Goal: Task Accomplishment & Management: Use online tool/utility

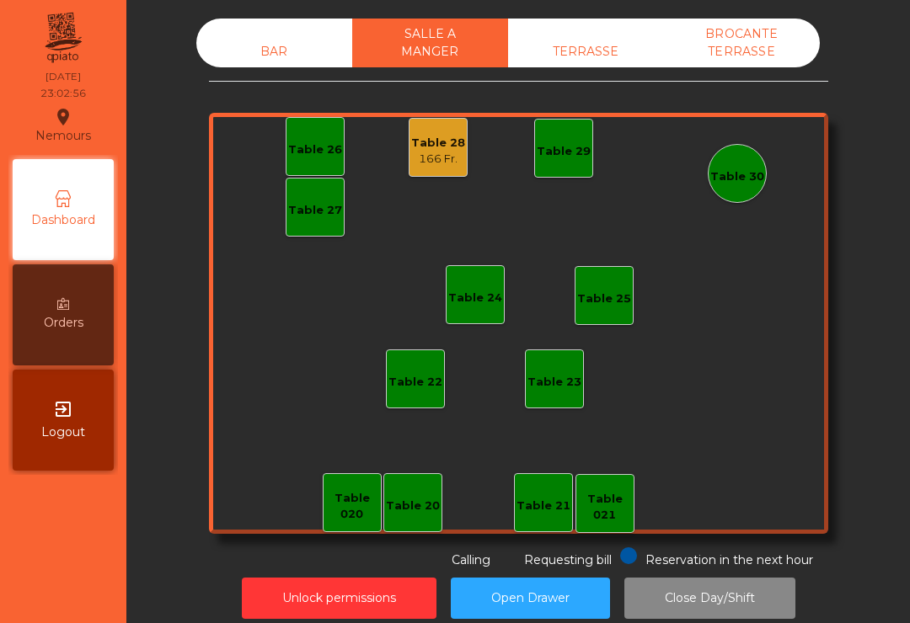
click at [558, 46] on div "TERRASSE" at bounding box center [586, 51] width 156 height 31
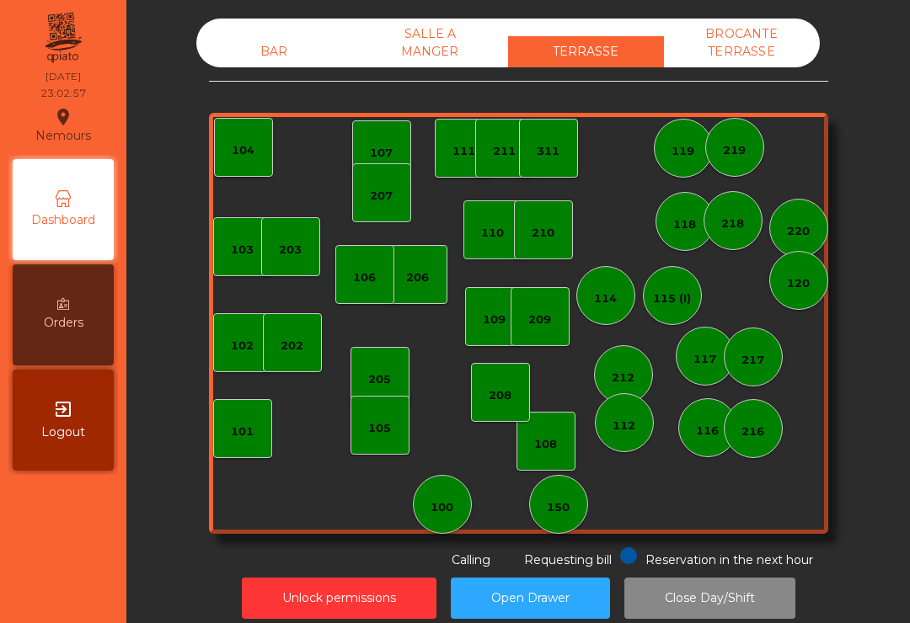
click at [251, 66] on div "BAR" at bounding box center [274, 51] width 156 height 31
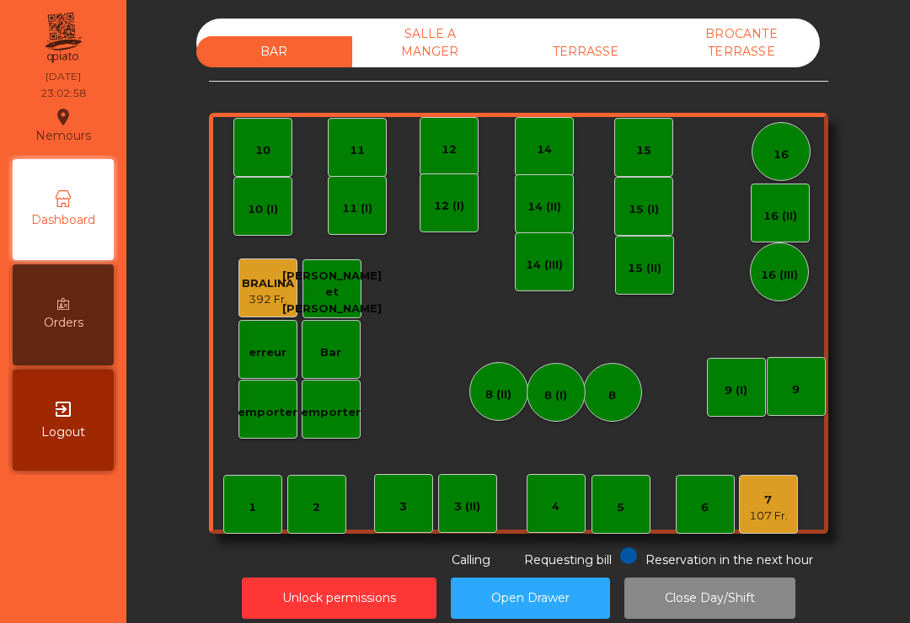
click at [401, 51] on div "SALLE A MANGER" at bounding box center [430, 43] width 156 height 49
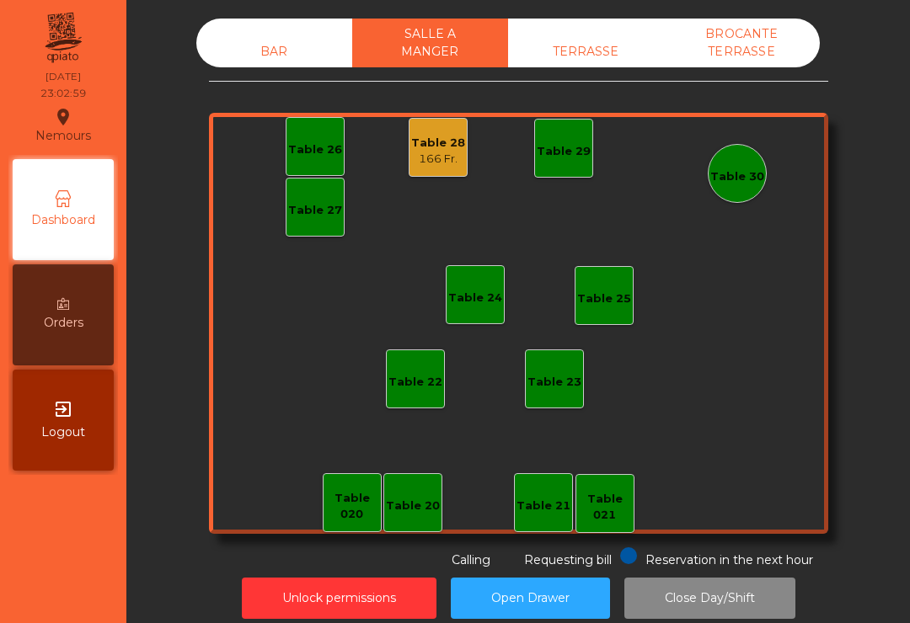
click at [418, 157] on div "166 Fr." at bounding box center [438, 159] width 54 height 17
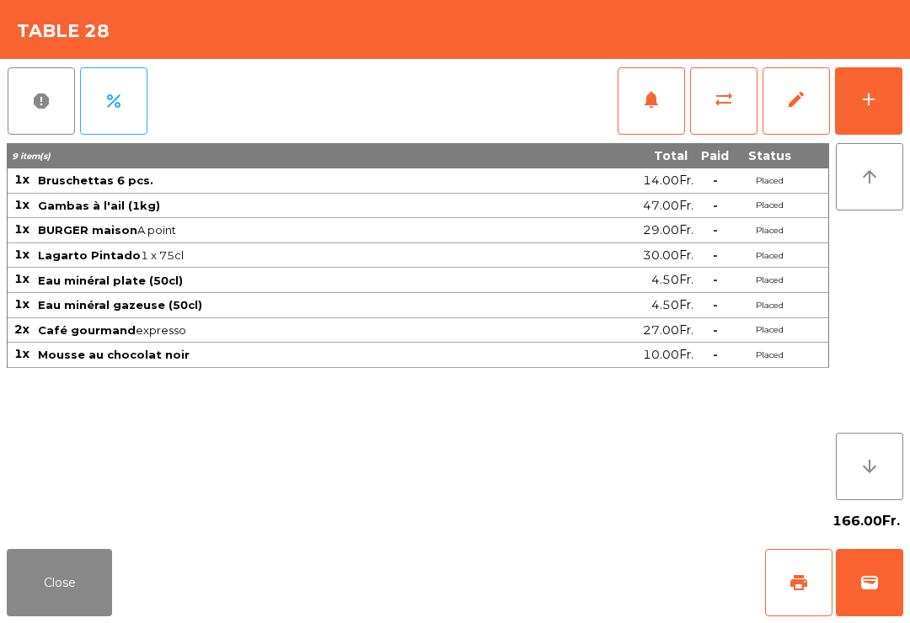
click at [805, 584] on span "print" at bounding box center [798, 583] width 20 height 20
click at [64, 589] on button "Close" at bounding box center [59, 582] width 105 height 67
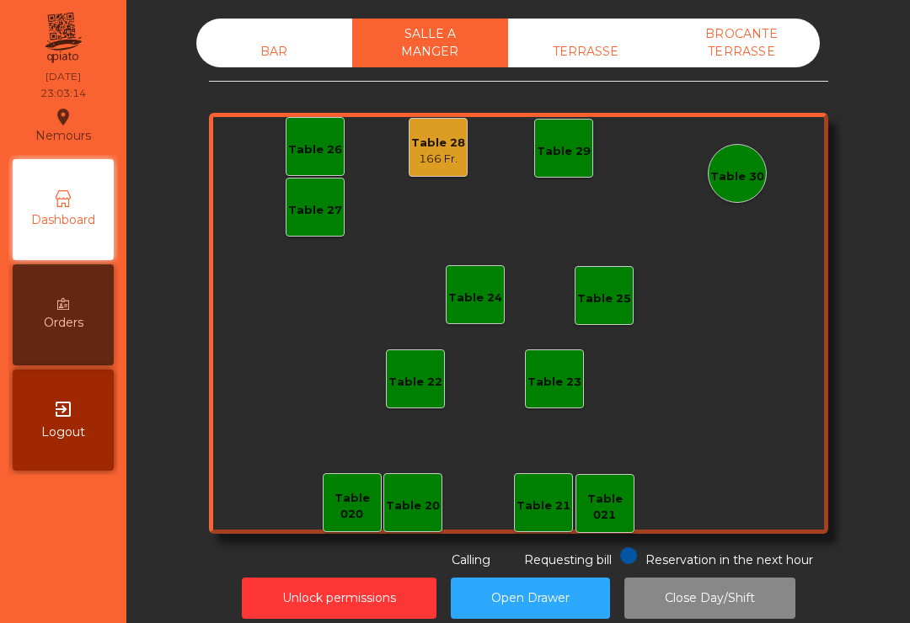
click at [293, 66] on div "BAR" at bounding box center [274, 51] width 156 height 31
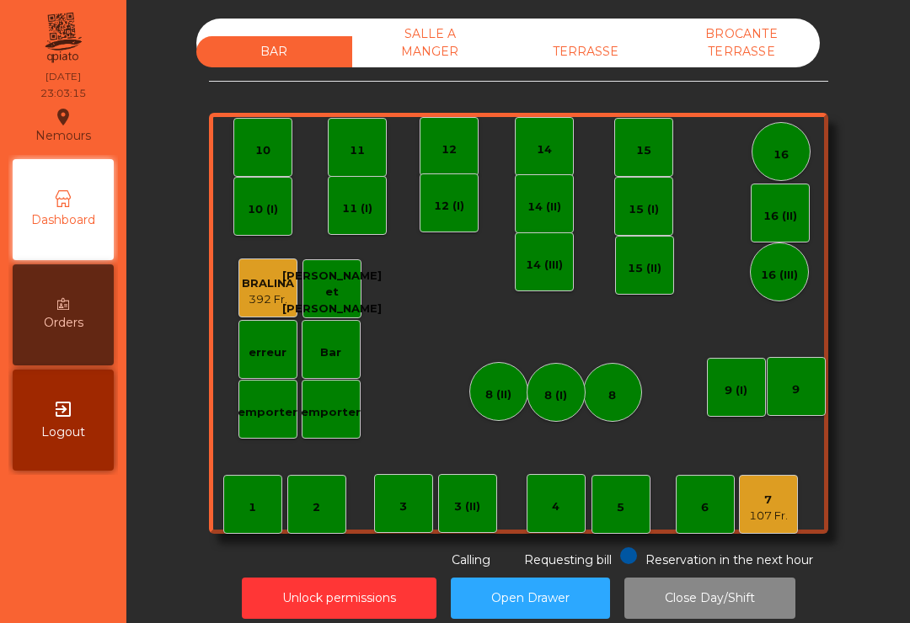
click at [339, 599] on button "Unlock permissions" at bounding box center [339, 598] width 195 height 41
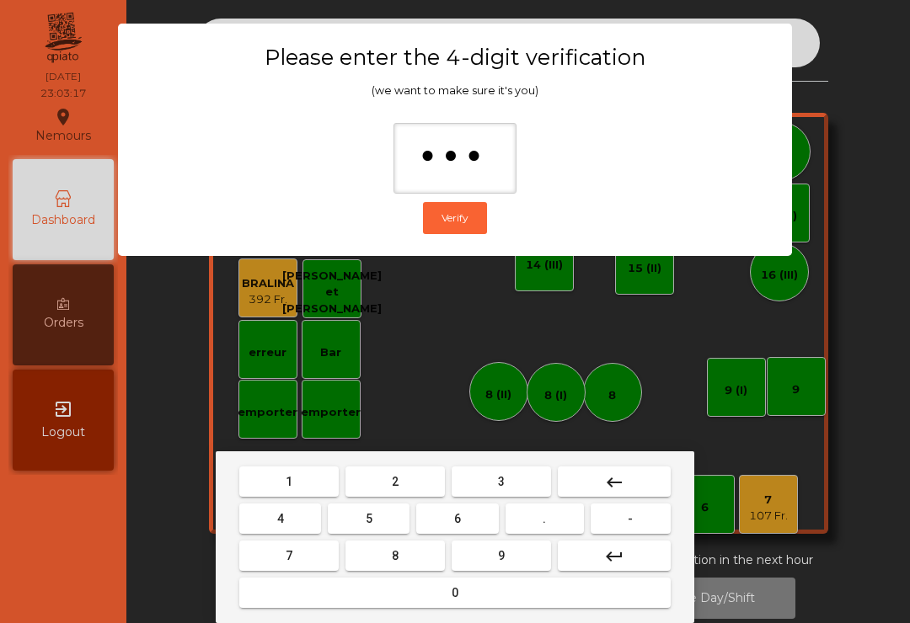
type input "****"
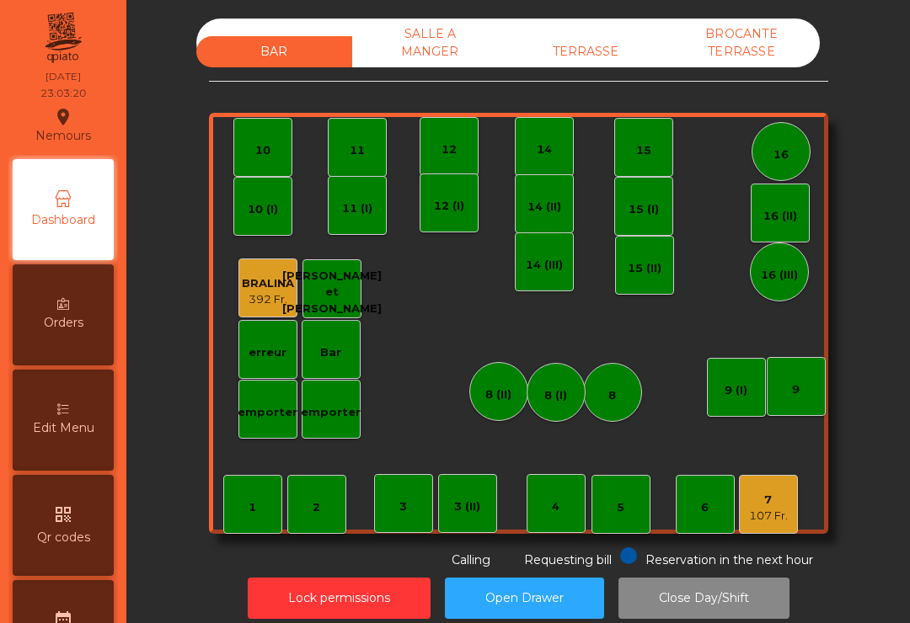
click at [783, 513] on div "107 Fr." at bounding box center [768, 516] width 39 height 17
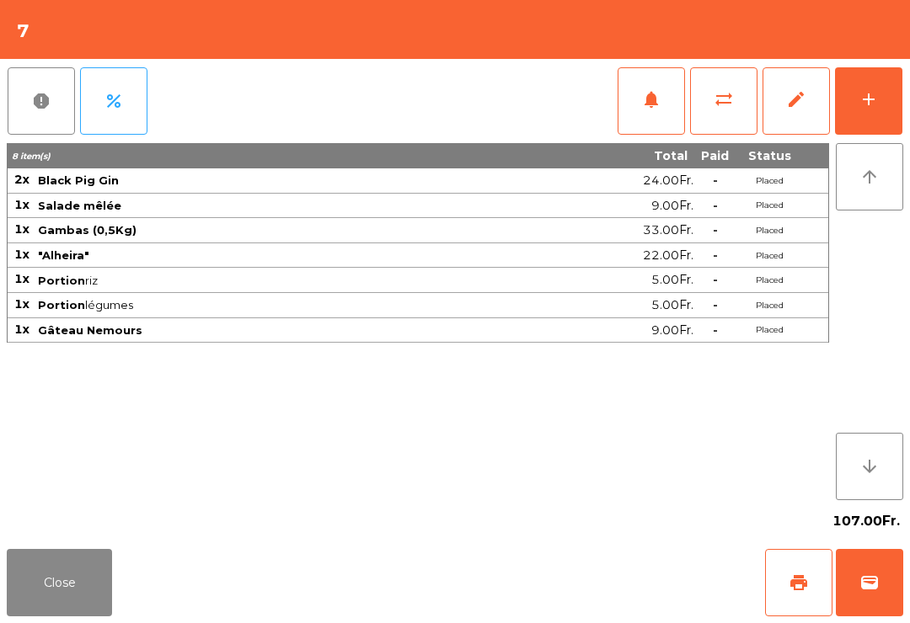
click at [786, 99] on span "edit" at bounding box center [796, 99] width 20 height 20
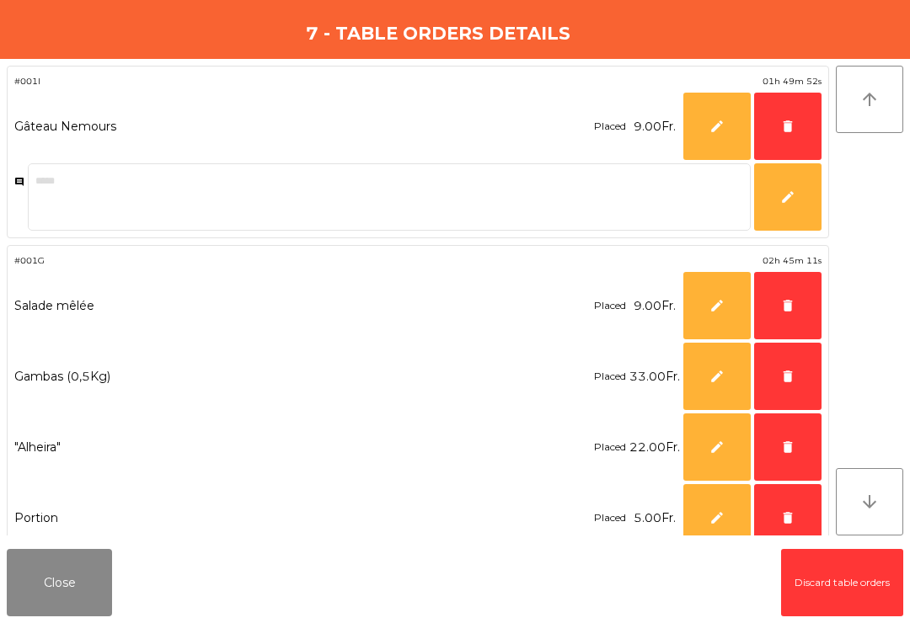
click at [795, 124] on button "delete" at bounding box center [787, 126] width 67 height 67
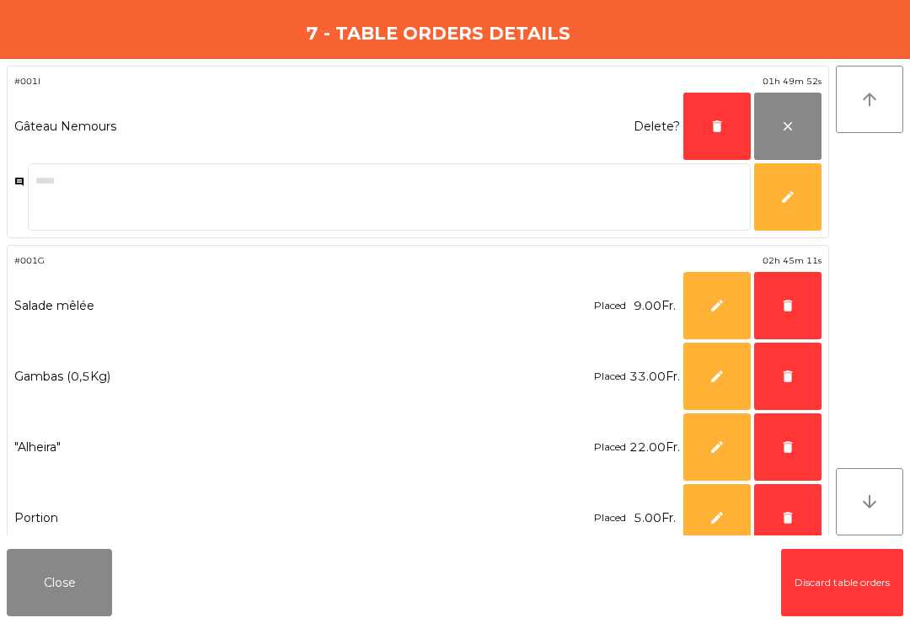
click at [714, 136] on button "delete" at bounding box center [716, 126] width 67 height 67
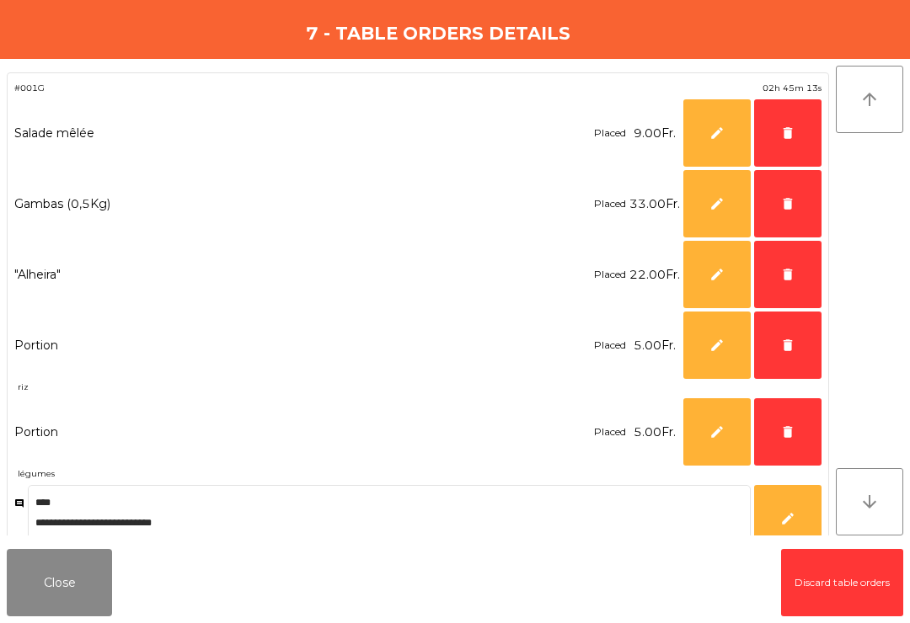
click at [801, 144] on button "delete" at bounding box center [787, 132] width 67 height 67
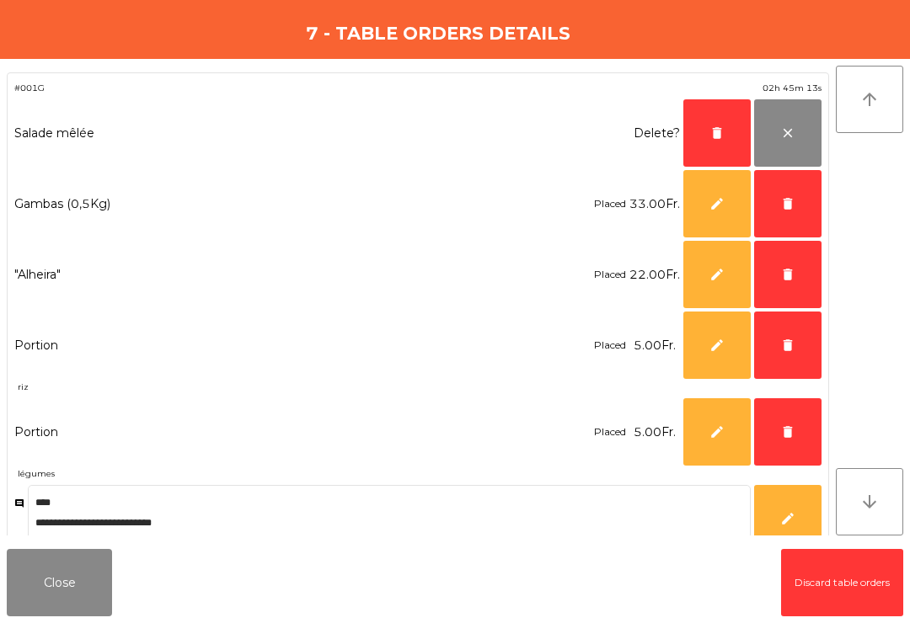
click at [712, 153] on button "delete" at bounding box center [716, 132] width 67 height 67
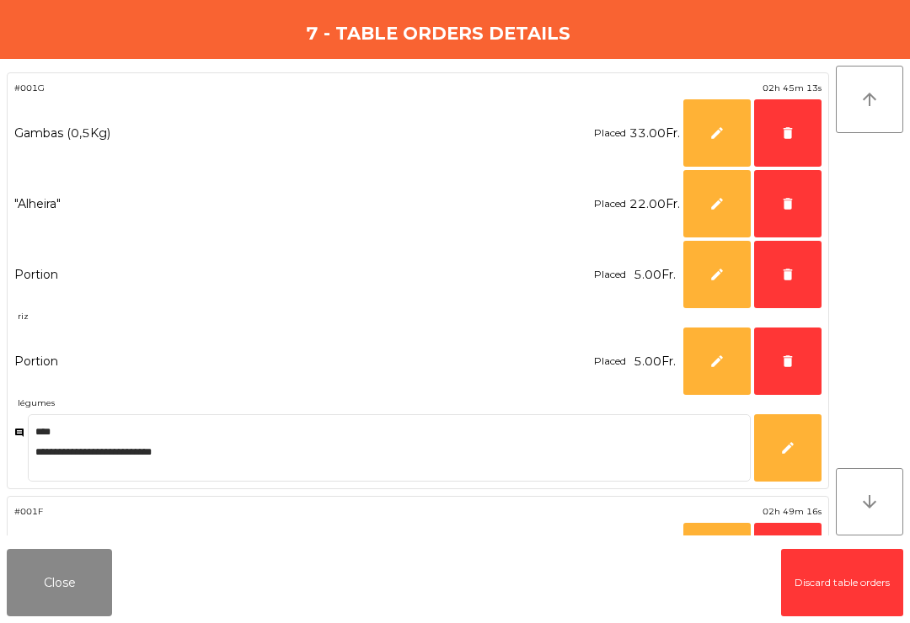
click at [794, 144] on button "delete" at bounding box center [787, 132] width 67 height 67
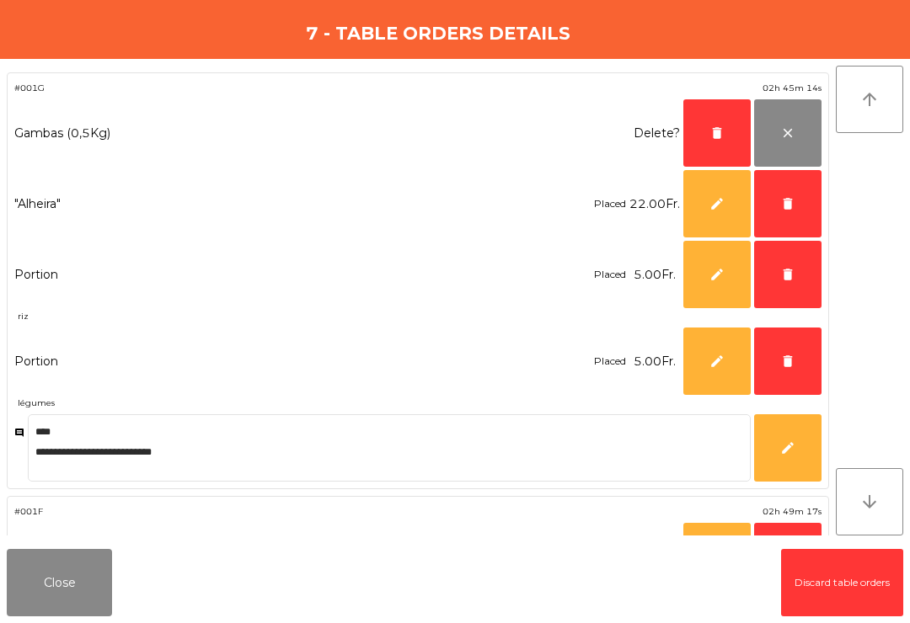
click at [722, 141] on button "delete" at bounding box center [716, 132] width 67 height 67
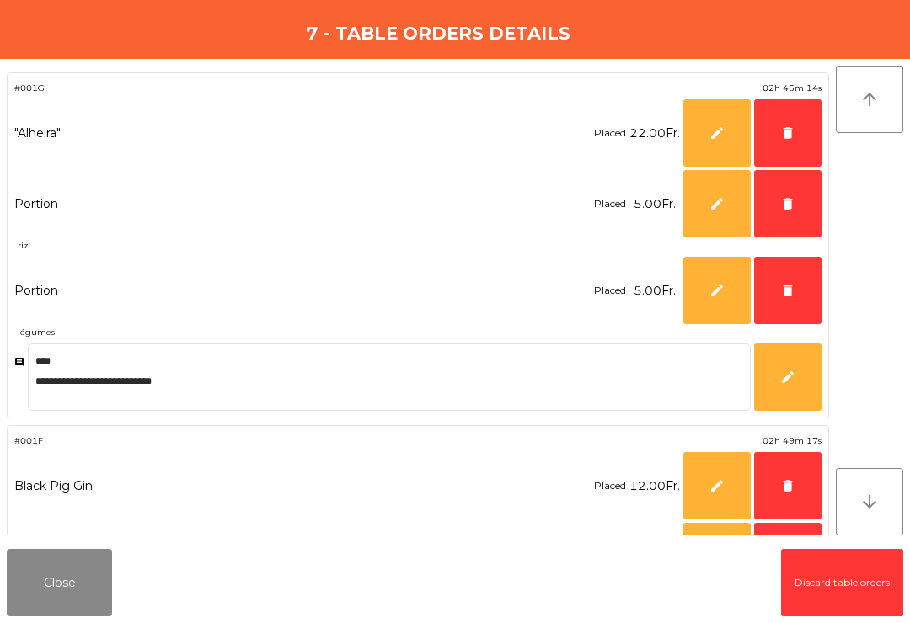
click at [801, 144] on button "delete" at bounding box center [787, 132] width 67 height 67
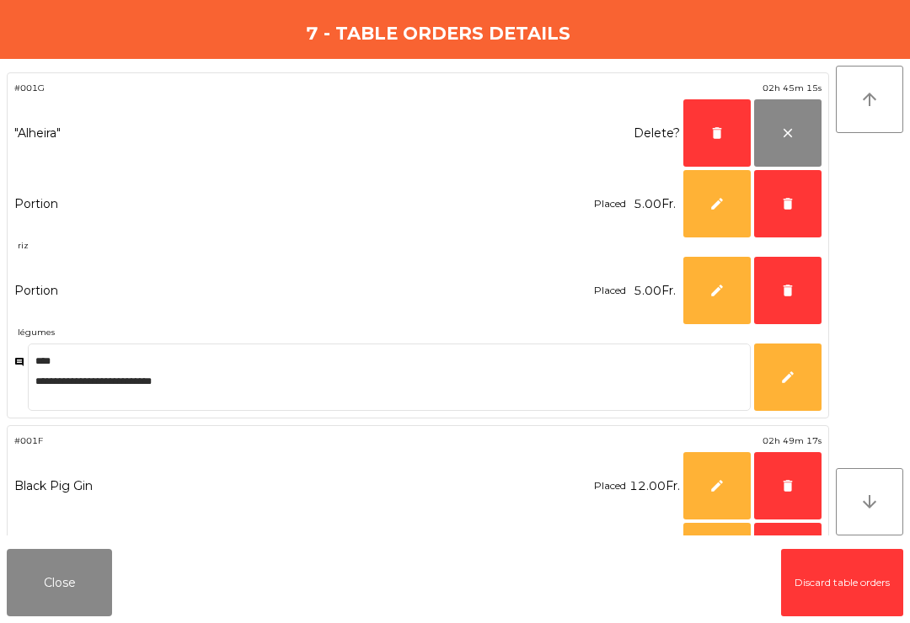
click at [734, 146] on button "delete" at bounding box center [716, 132] width 67 height 67
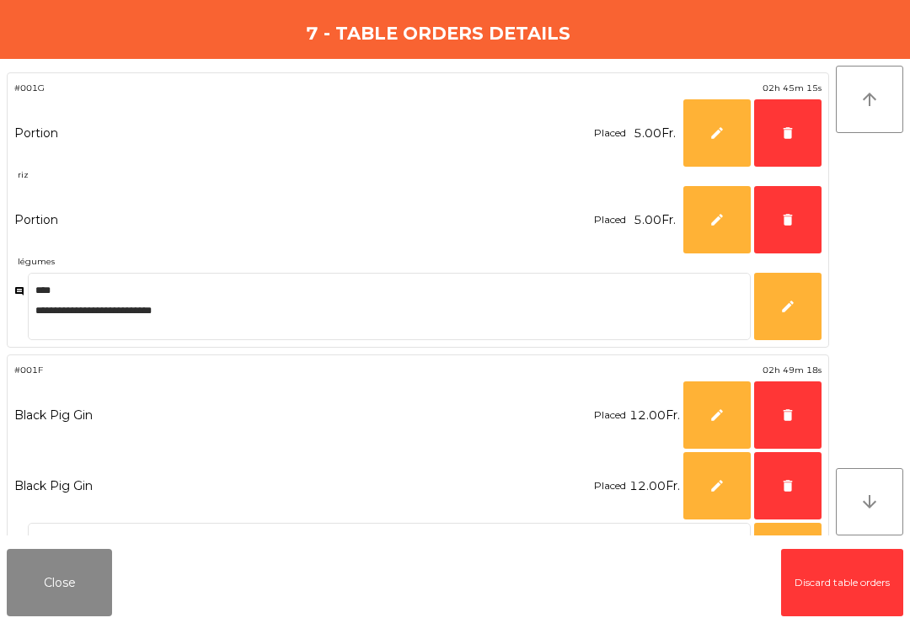
click at [799, 146] on button "delete" at bounding box center [787, 132] width 67 height 67
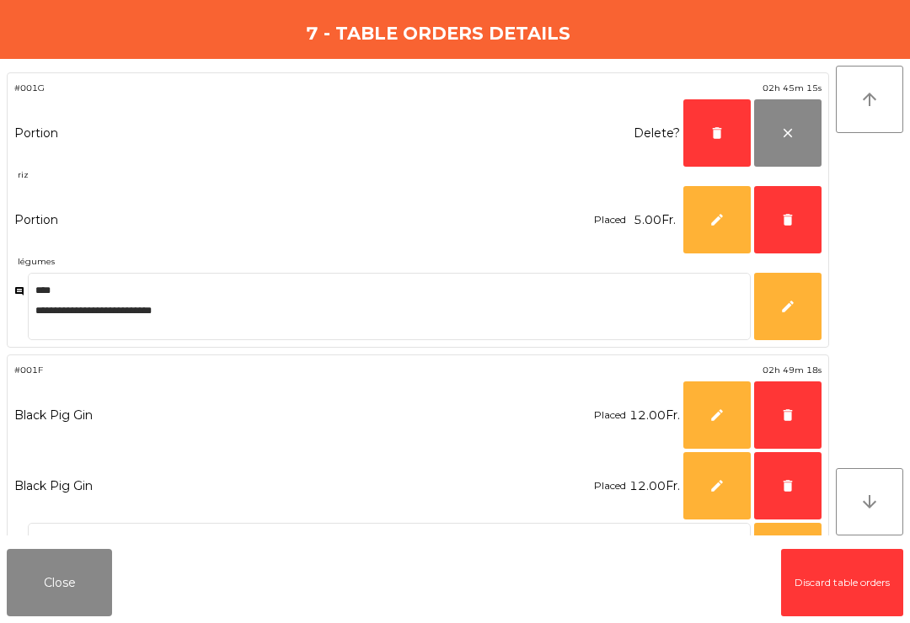
click at [720, 143] on button "delete" at bounding box center [716, 132] width 67 height 67
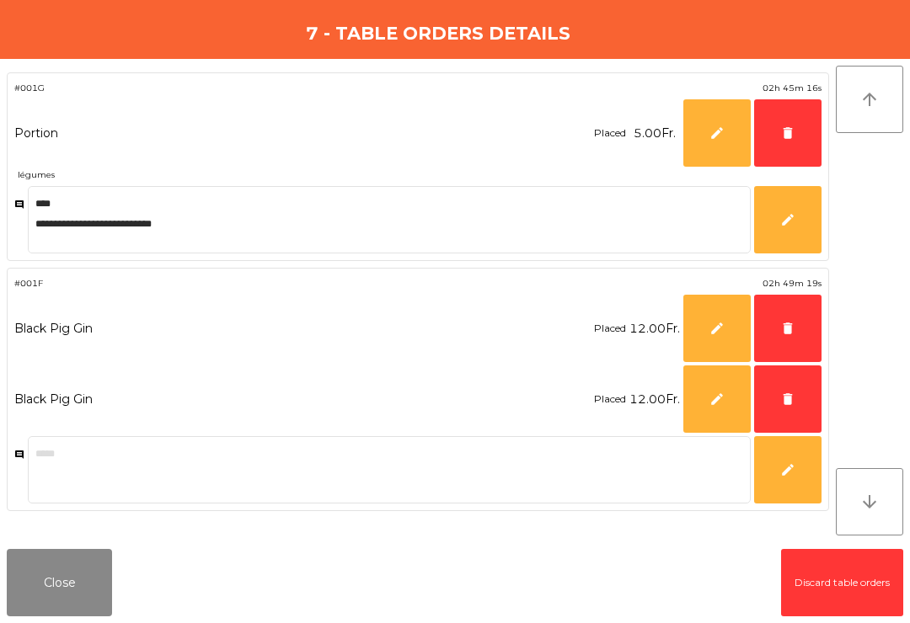
click at [785, 141] on button "delete" at bounding box center [787, 132] width 67 height 67
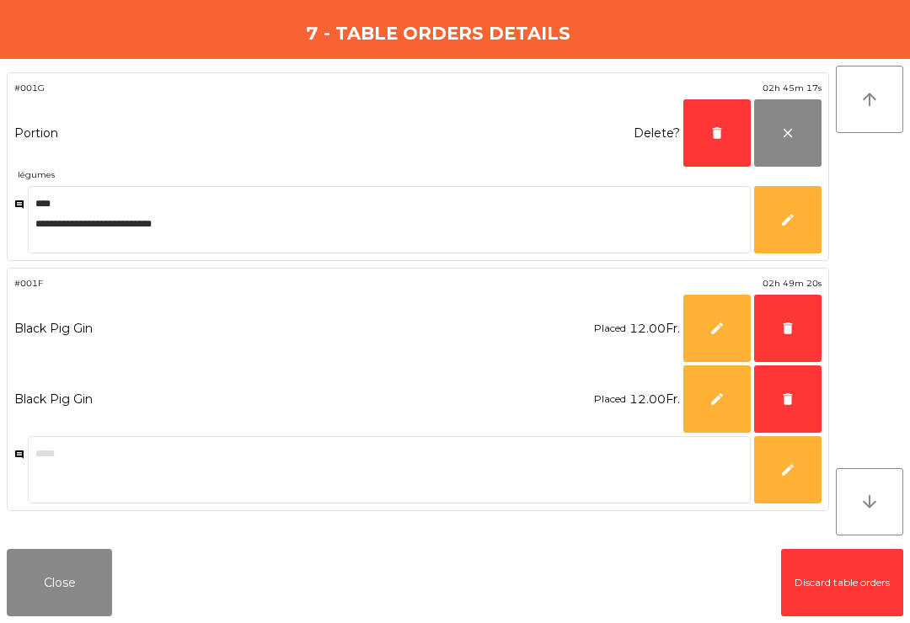
click at [724, 141] on button "delete" at bounding box center [716, 132] width 67 height 67
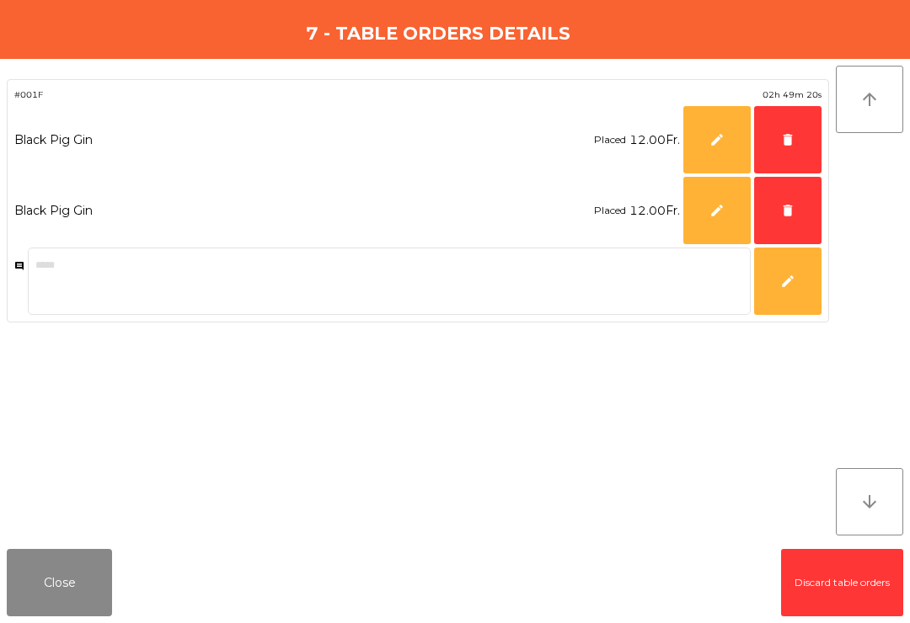
click at [788, 146] on span "delete" at bounding box center [787, 139] width 15 height 15
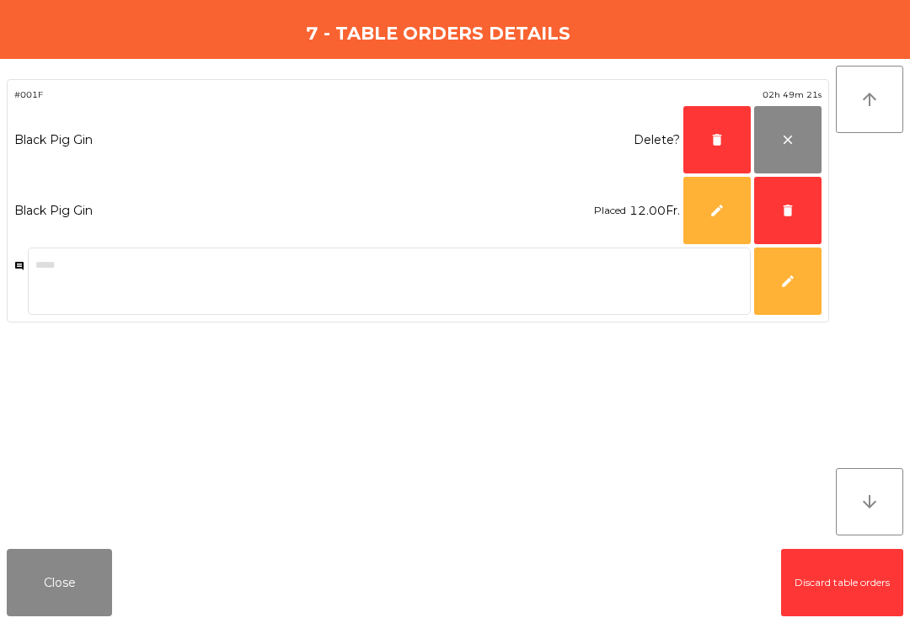
click at [729, 147] on button "delete" at bounding box center [716, 139] width 67 height 67
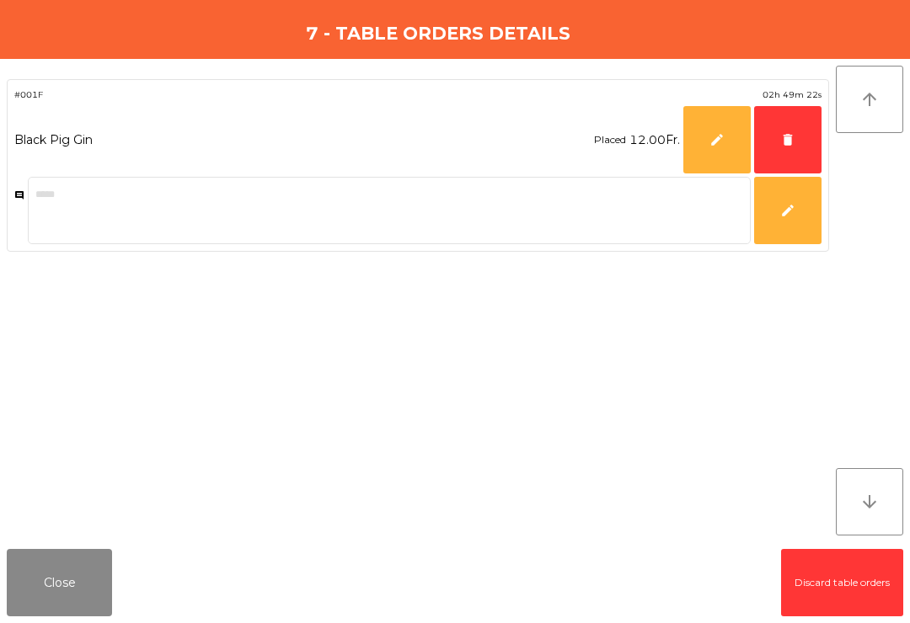
click at [787, 145] on span "delete" at bounding box center [787, 139] width 15 height 15
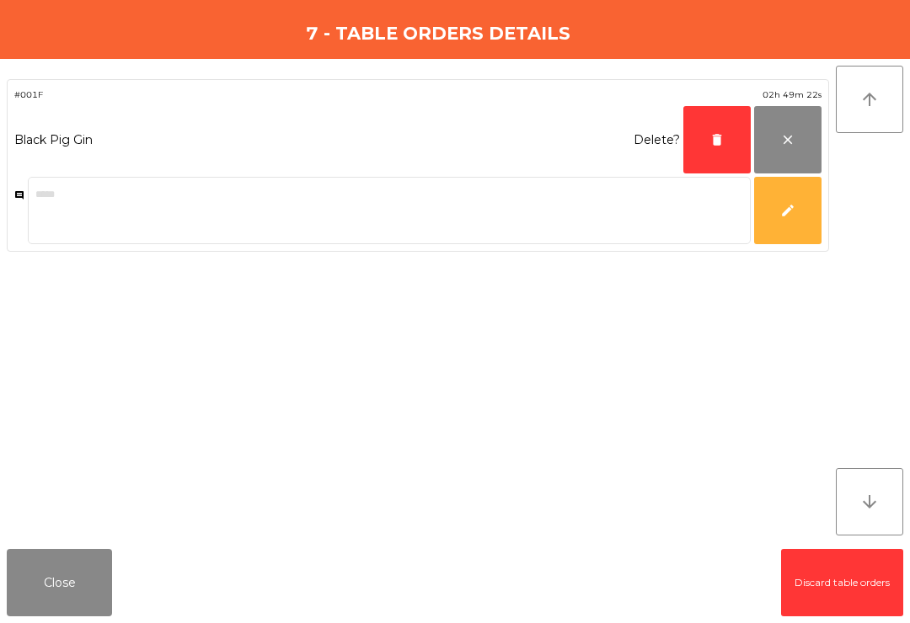
click at [724, 147] on button "delete" at bounding box center [716, 139] width 67 height 67
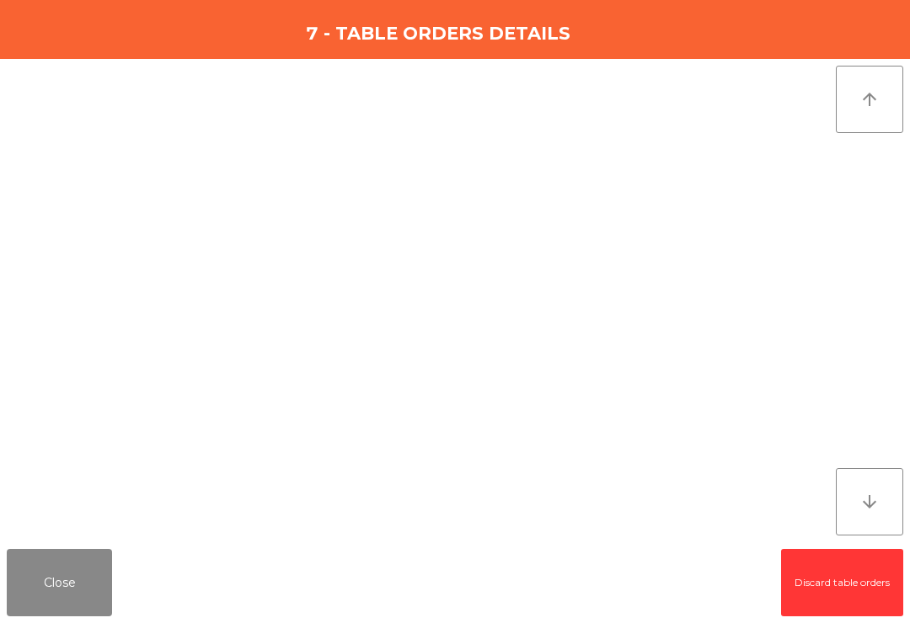
click at [48, 606] on button "Close" at bounding box center [59, 582] width 105 height 67
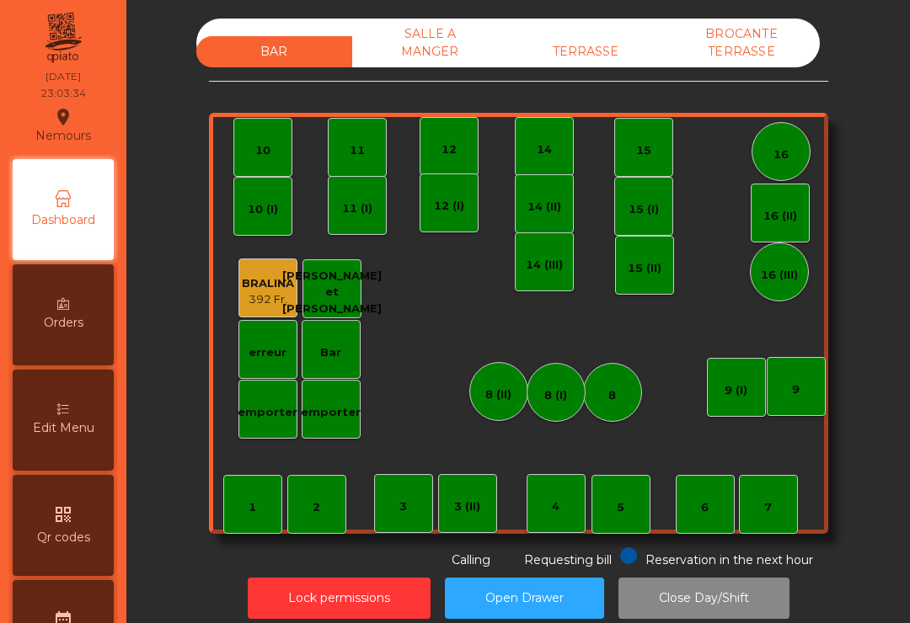
click at [355, 606] on button "Lock permissions" at bounding box center [339, 598] width 183 height 41
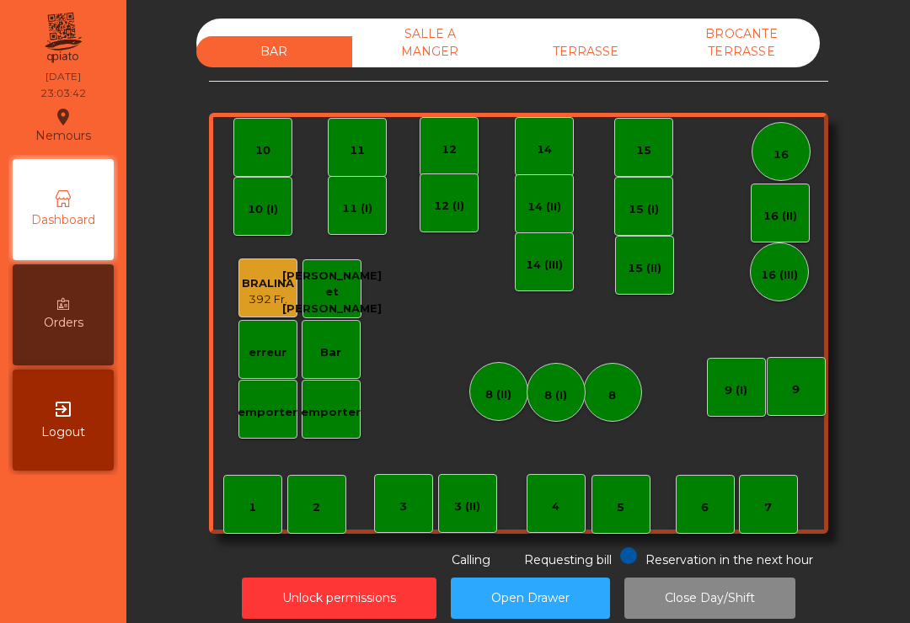
click at [450, 37] on div "SALLE A MANGER" at bounding box center [430, 43] width 156 height 49
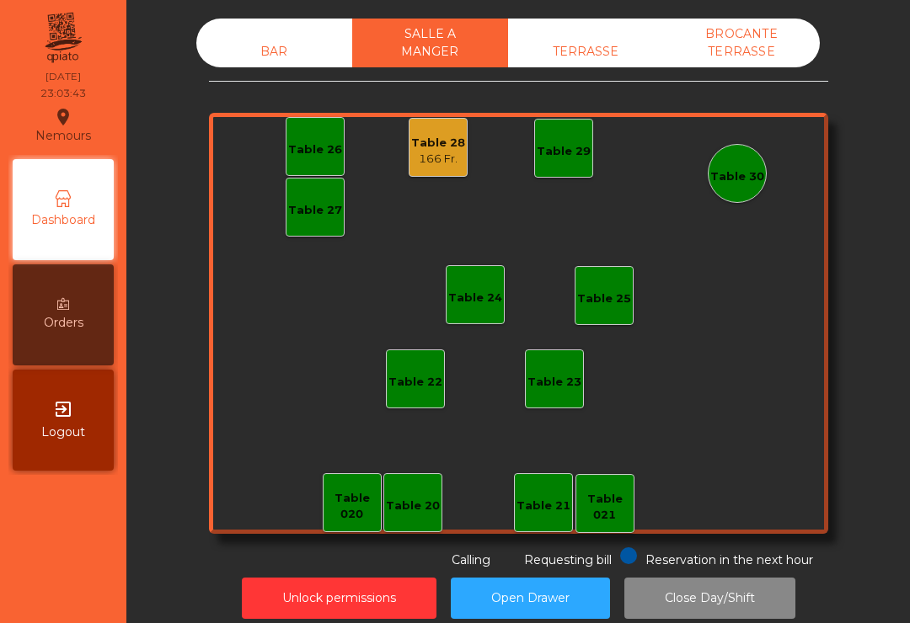
click at [450, 142] on div "Table 28" at bounding box center [438, 143] width 54 height 17
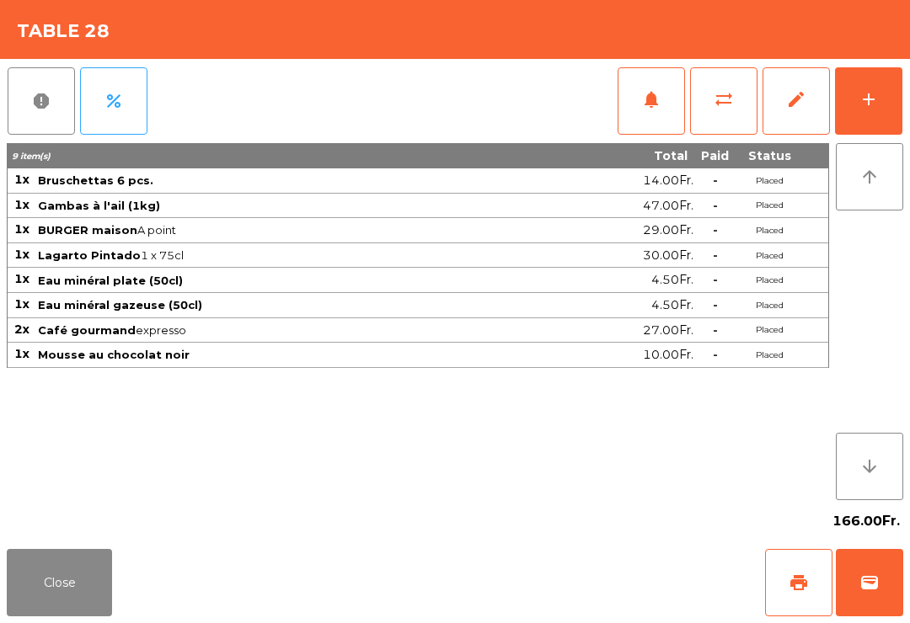
click at [714, 103] on span "sync_alt" at bounding box center [723, 99] width 20 height 20
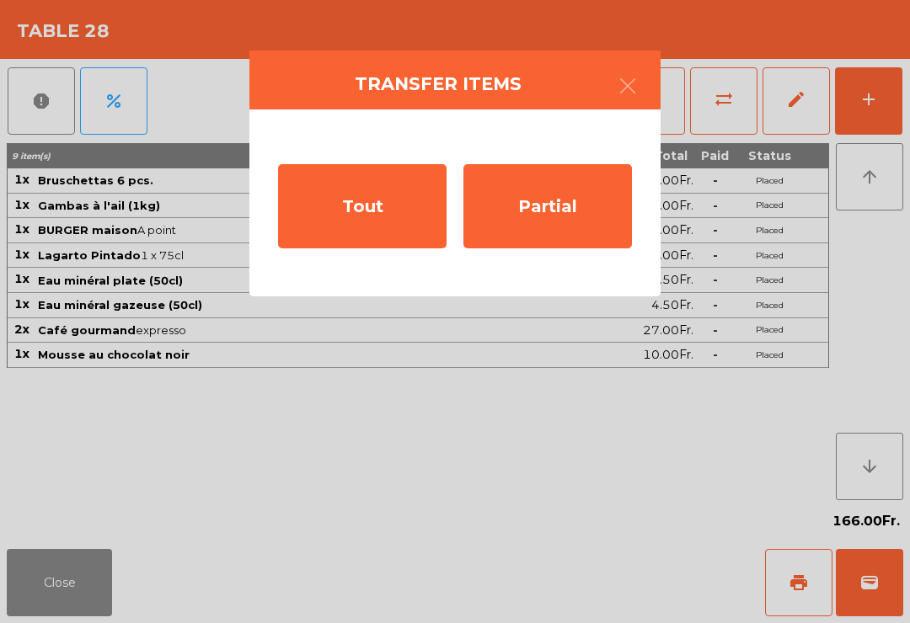
click at [390, 205] on div "Tout" at bounding box center [362, 206] width 168 height 84
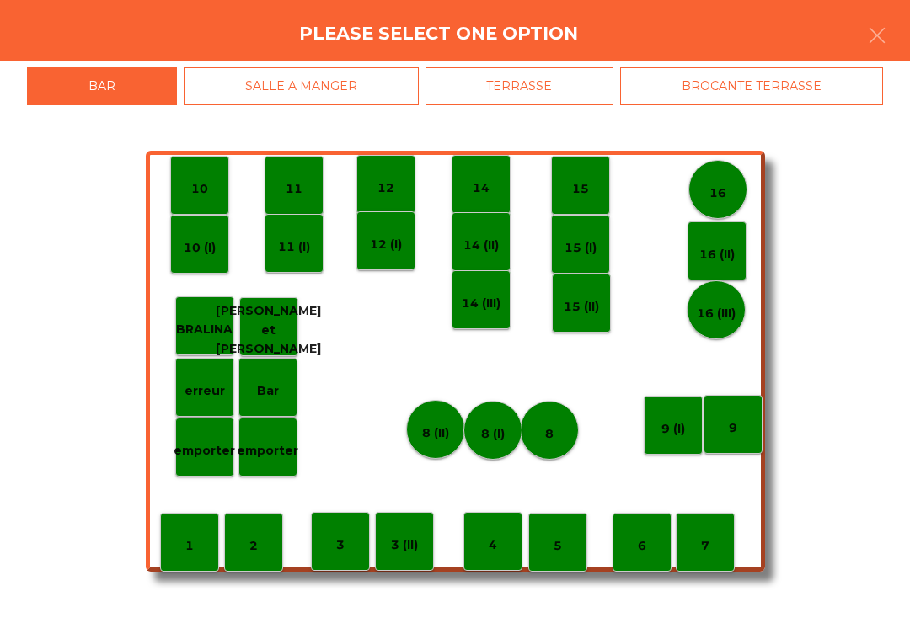
click at [281, 337] on p "[PERSON_NAME] et [PERSON_NAME]" at bounding box center [268, 329] width 105 height 57
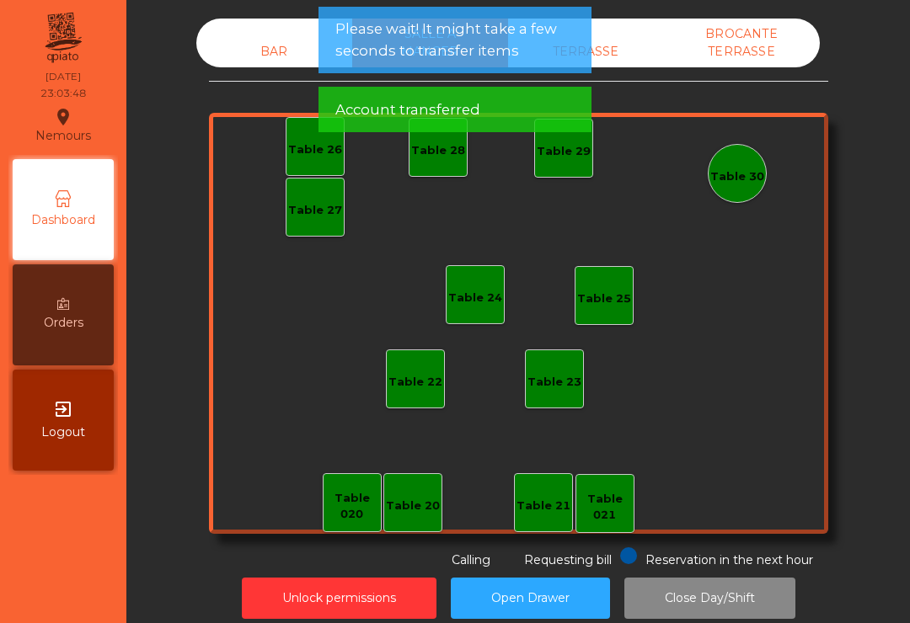
click at [280, 80] on div "BAR SALLE A MANGER TERRASSE BROCANTE TERRASSE Table 20 Table 21 Table 26 Table …" at bounding box center [518, 294] width 619 height 551
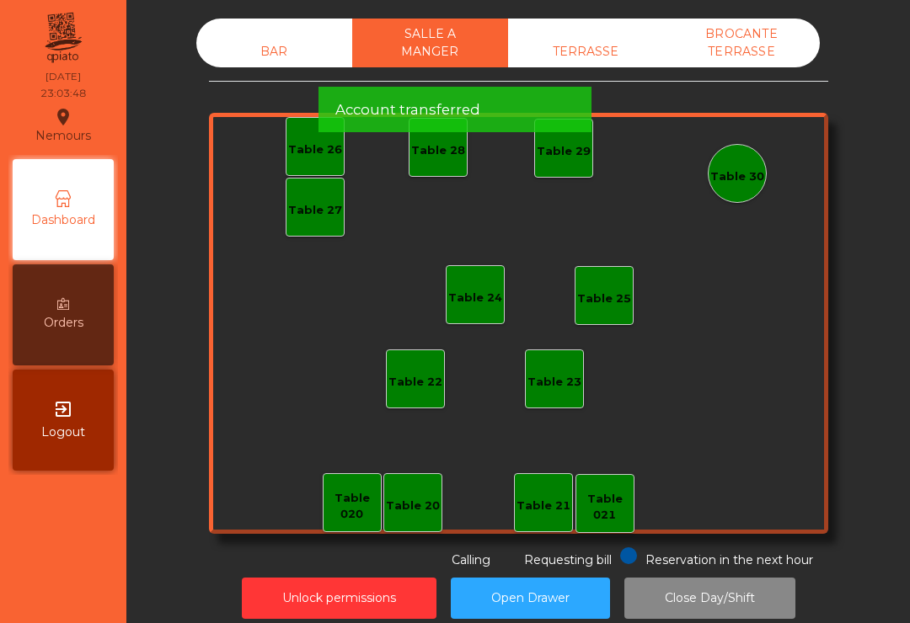
click at [262, 64] on div "BAR" at bounding box center [274, 51] width 156 height 31
